Goal: Download file/media

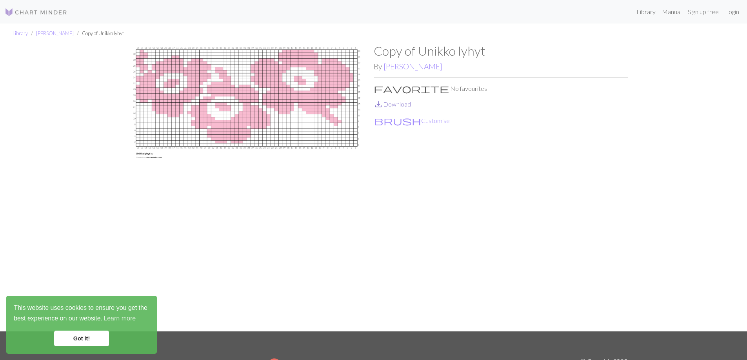
click at [408, 102] on link "save_alt Download" at bounding box center [392, 103] width 37 height 7
click at [17, 33] on link "Library" at bounding box center [20, 33] width 15 height 6
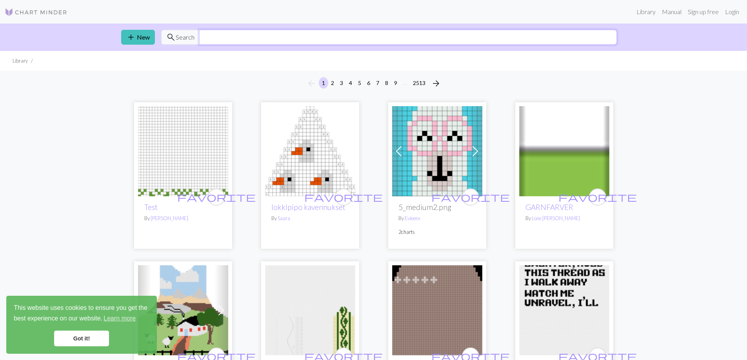
click at [225, 36] on input "text" at bounding box center [408, 37] width 418 height 15
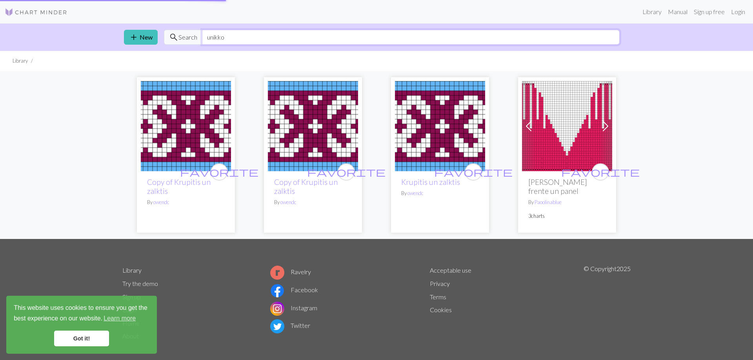
type input "unikko"
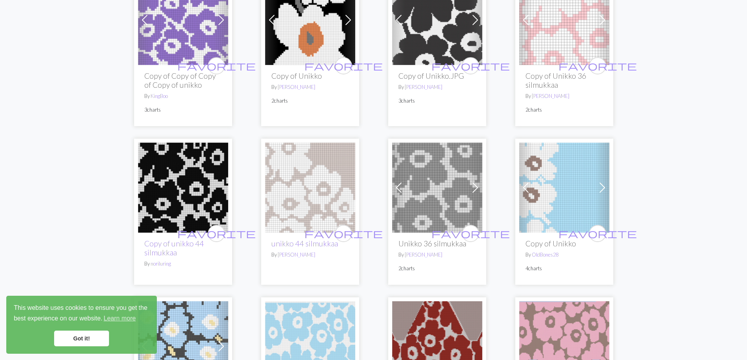
scroll to position [314, 0]
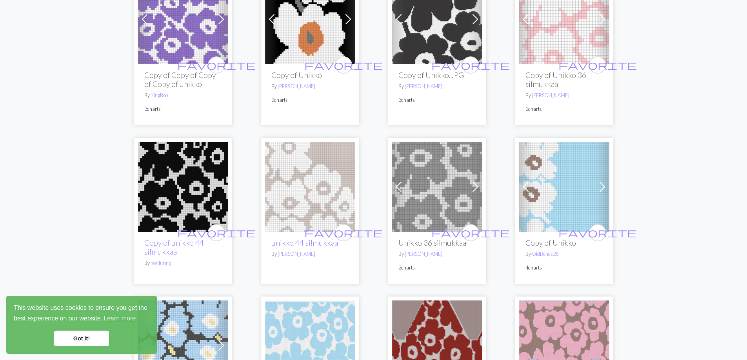
click at [560, 33] on img at bounding box center [564, 19] width 90 height 90
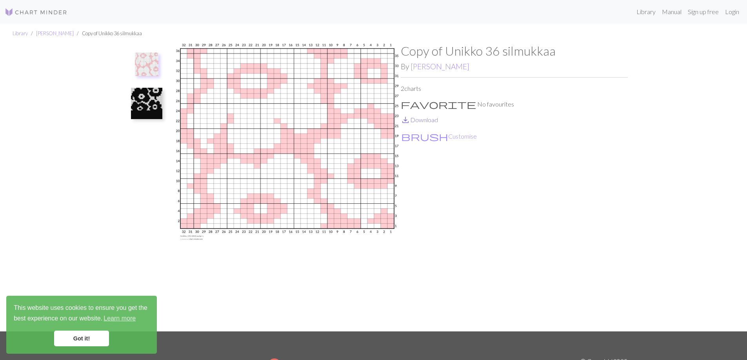
click at [430, 122] on link "save_alt Download" at bounding box center [419, 119] width 37 height 7
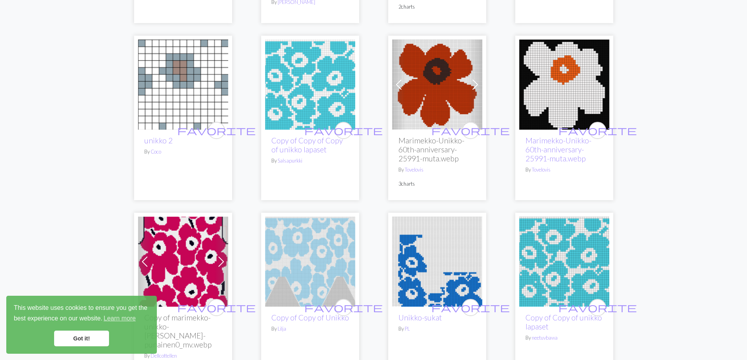
scroll to position [1306, 0]
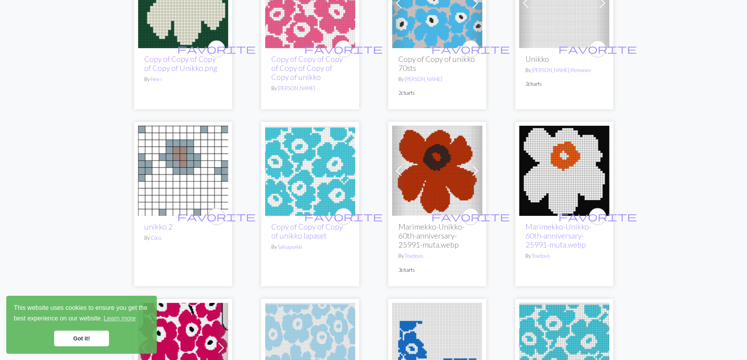
click at [436, 155] on img at bounding box center [437, 171] width 90 height 90
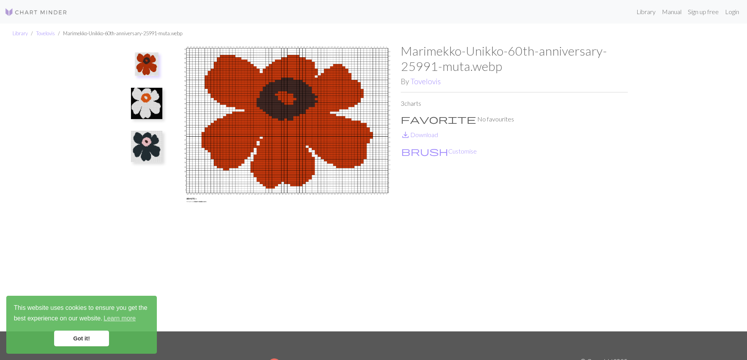
click at [150, 100] on img at bounding box center [146, 103] width 31 height 31
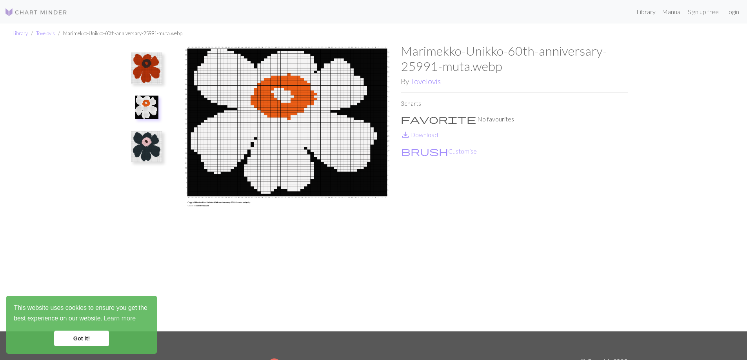
click at [149, 145] on img at bounding box center [146, 146] width 31 height 31
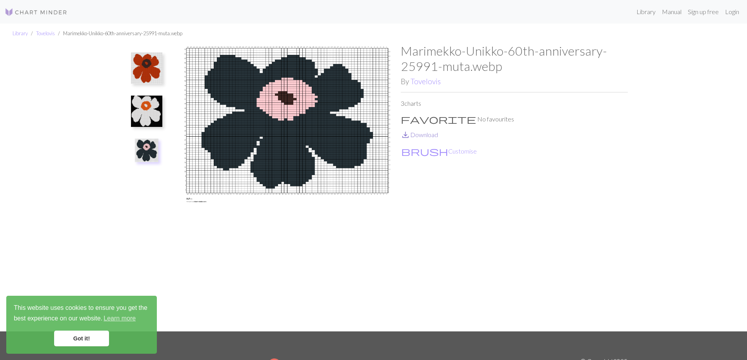
click at [421, 132] on link "save_alt Download" at bounding box center [419, 134] width 37 height 7
click at [156, 72] on img at bounding box center [146, 68] width 31 height 31
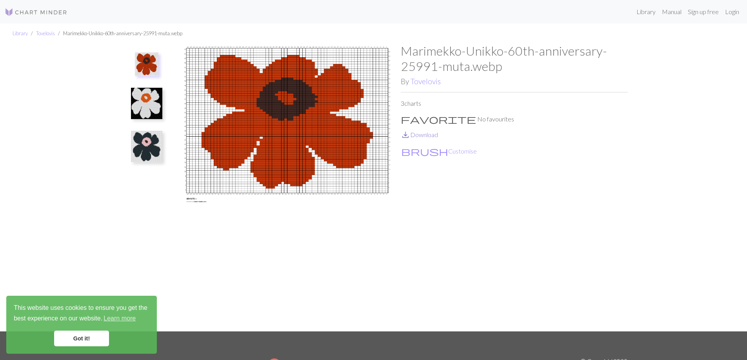
click at [430, 137] on link "save_alt Download" at bounding box center [419, 134] width 37 height 7
